Goal: Book appointment/travel/reservation

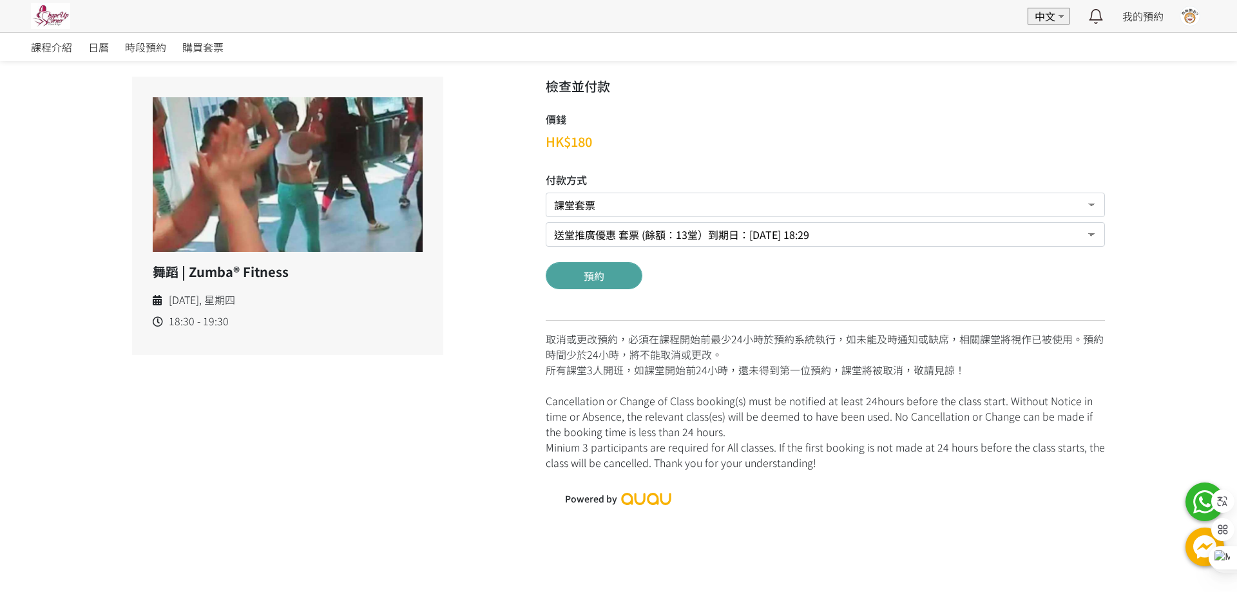
click at [600, 269] on button "預約" at bounding box center [594, 275] width 97 height 27
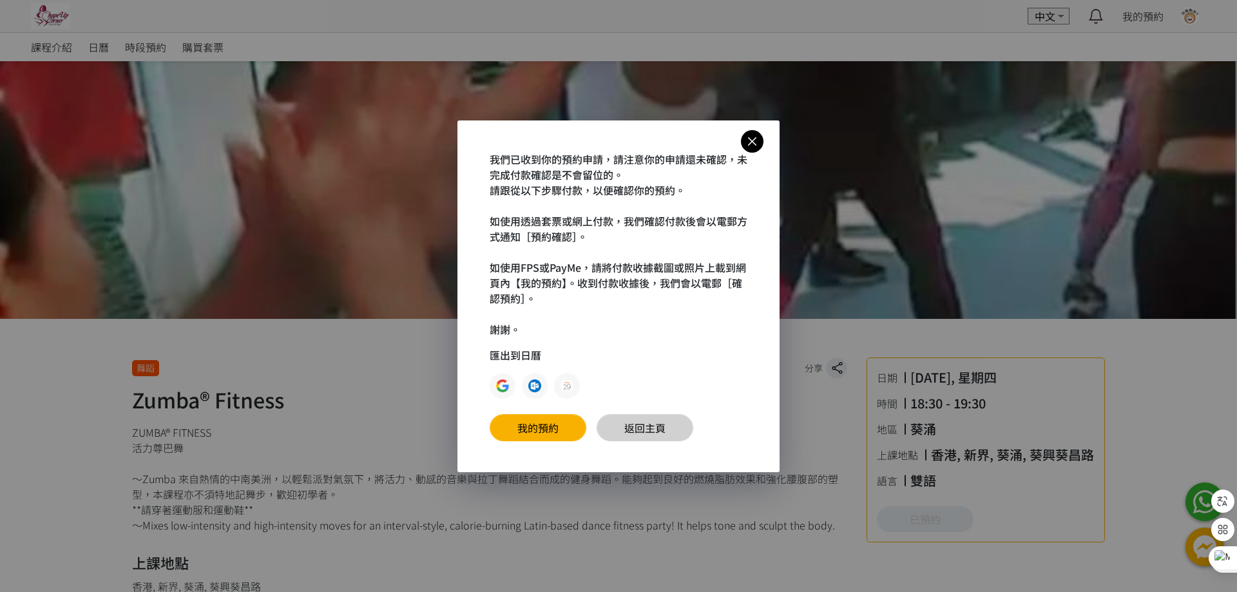
click at [678, 421] on link "返回主頁" at bounding box center [644, 427] width 97 height 27
